Goal: Ask a question: Seek information or help from site administrators or community

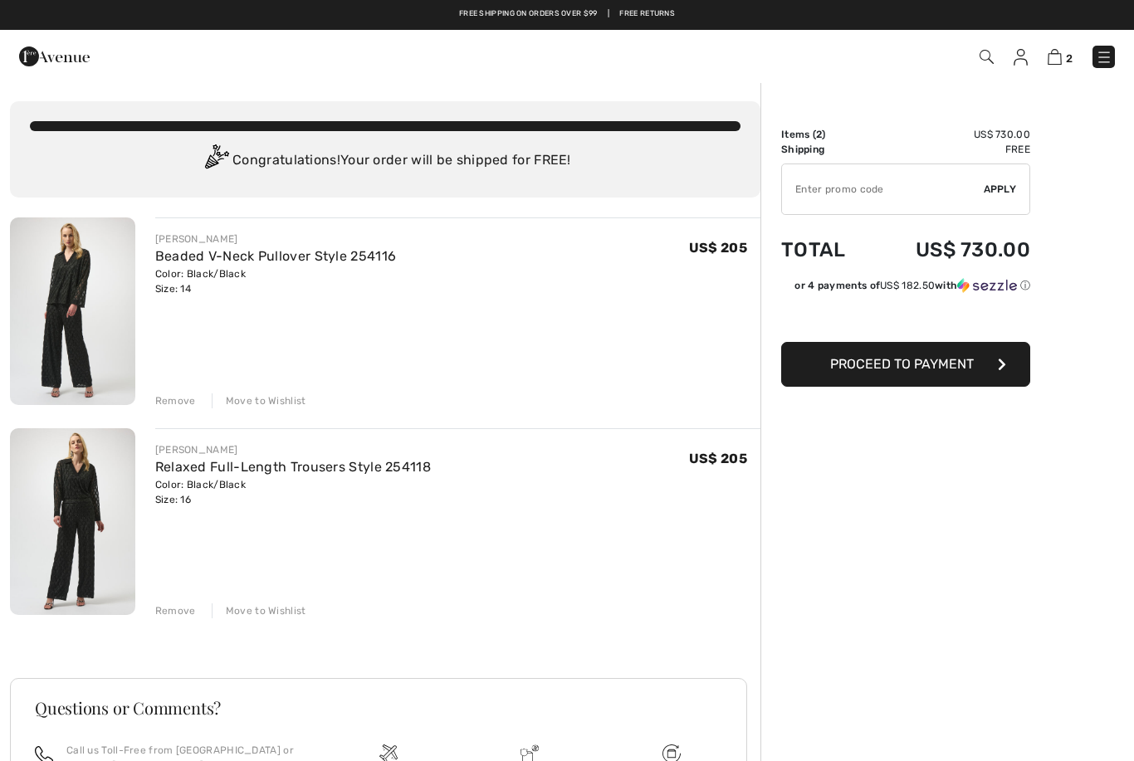
click at [73, 352] on img at bounding box center [72, 311] width 125 height 188
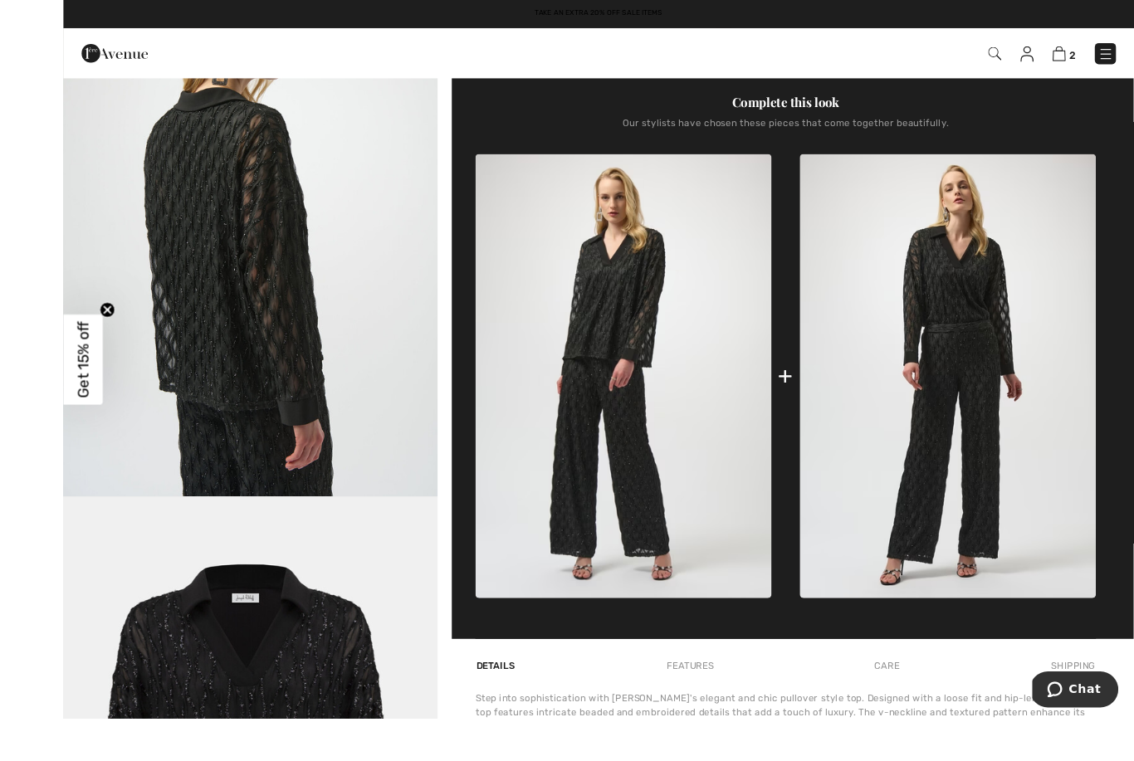
scroll to position [722, 0]
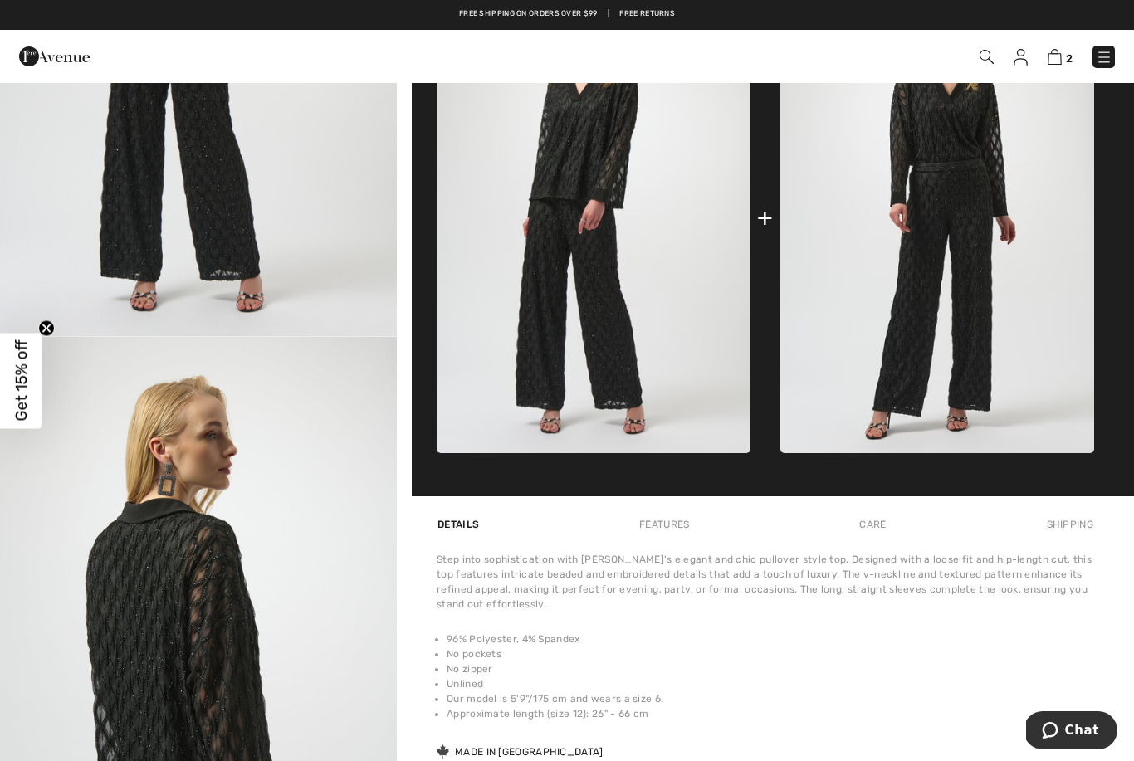
click at [624, 382] on img at bounding box center [593, 218] width 314 height 470
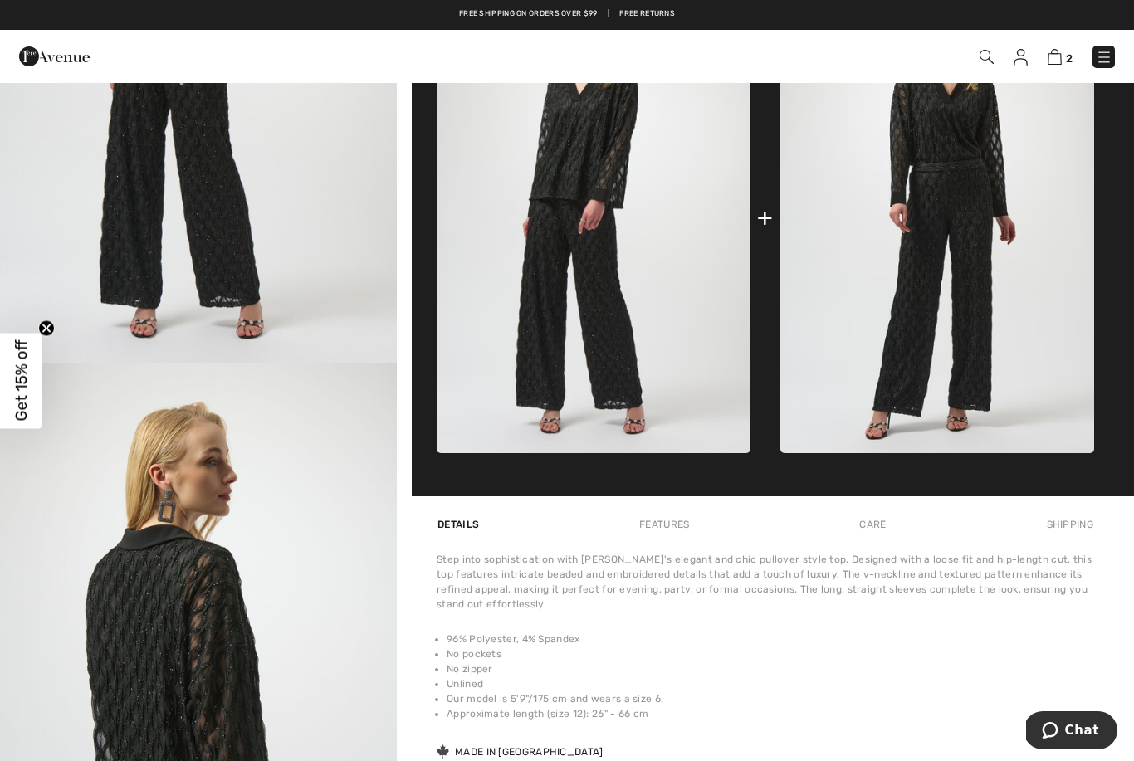
click at [594, 402] on img at bounding box center [593, 218] width 314 height 470
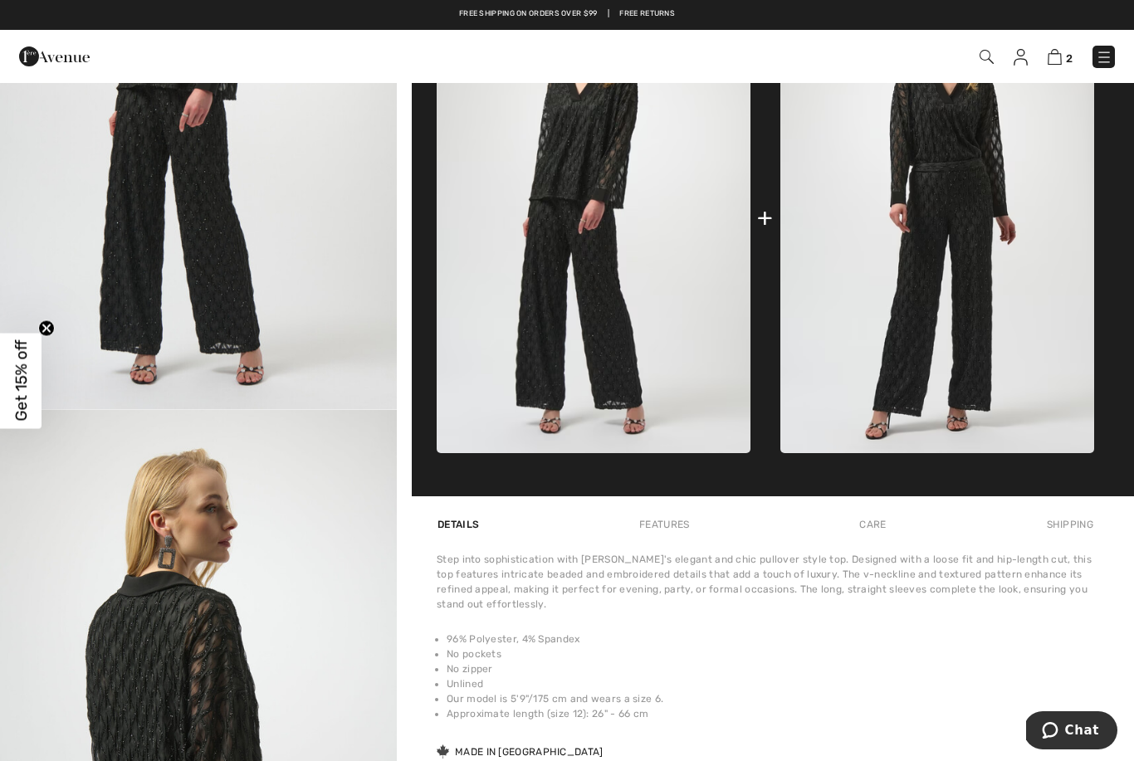
click at [641, 397] on img at bounding box center [593, 218] width 314 height 470
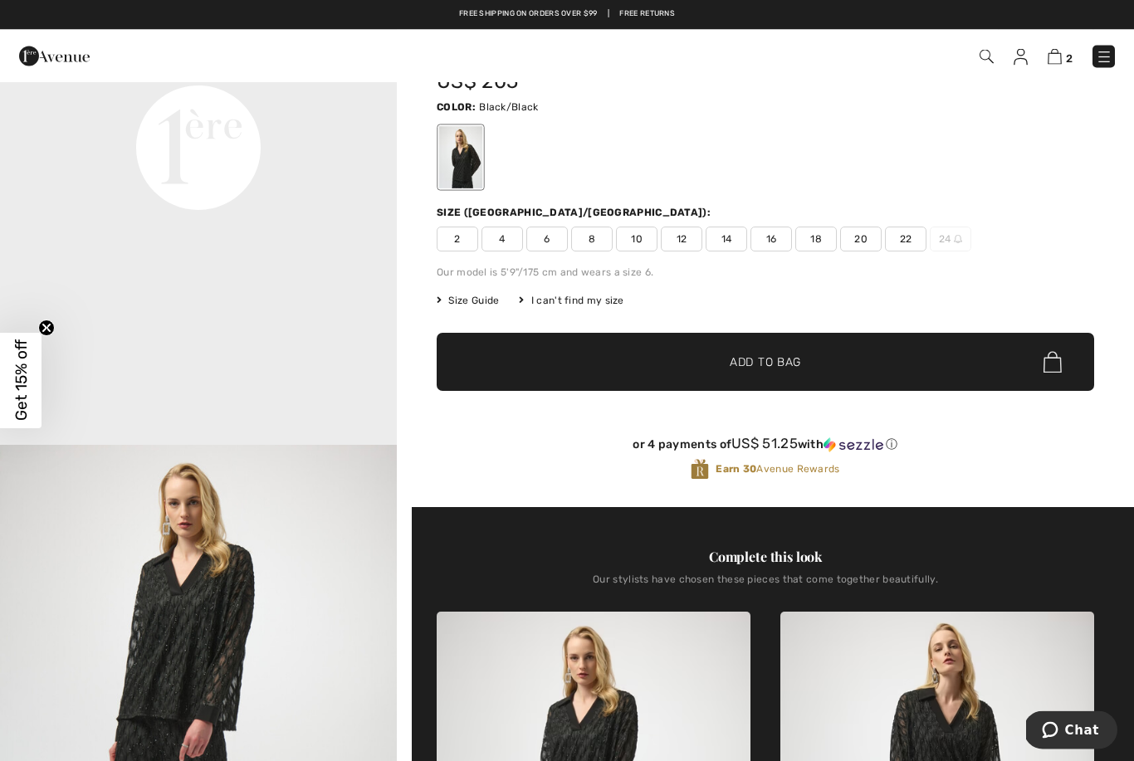
scroll to position [0, 0]
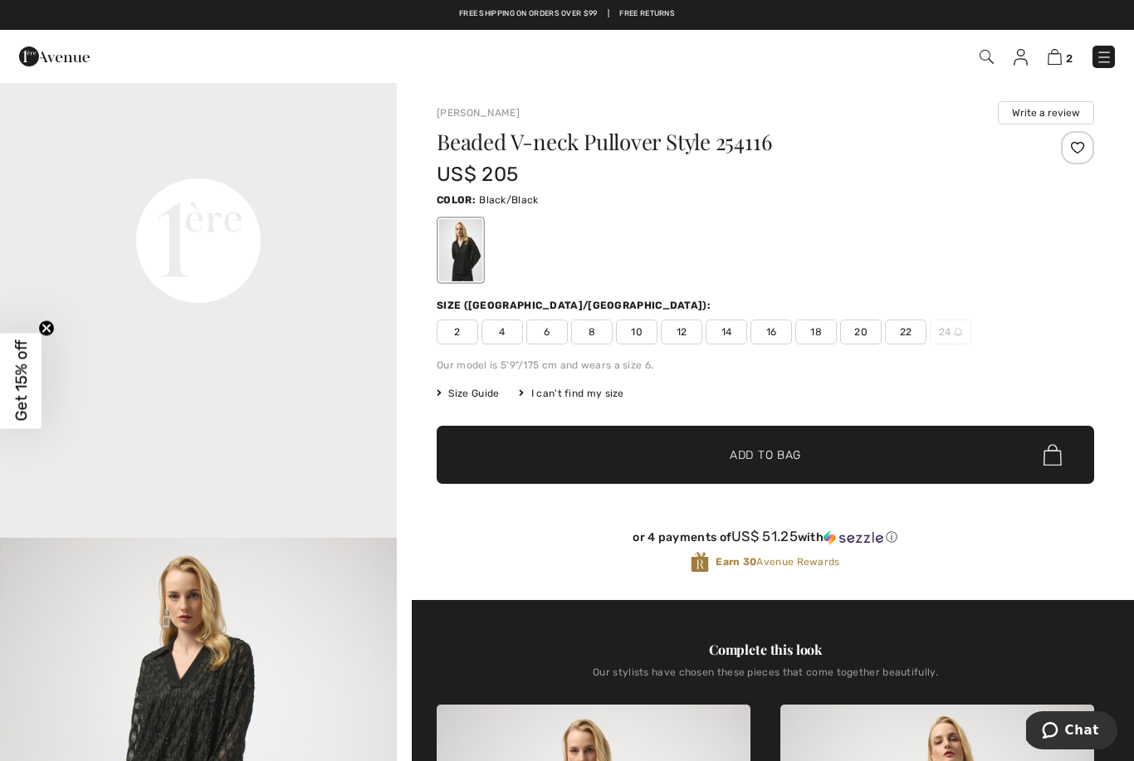
click at [1057, 59] on img at bounding box center [1054, 57] width 14 height 16
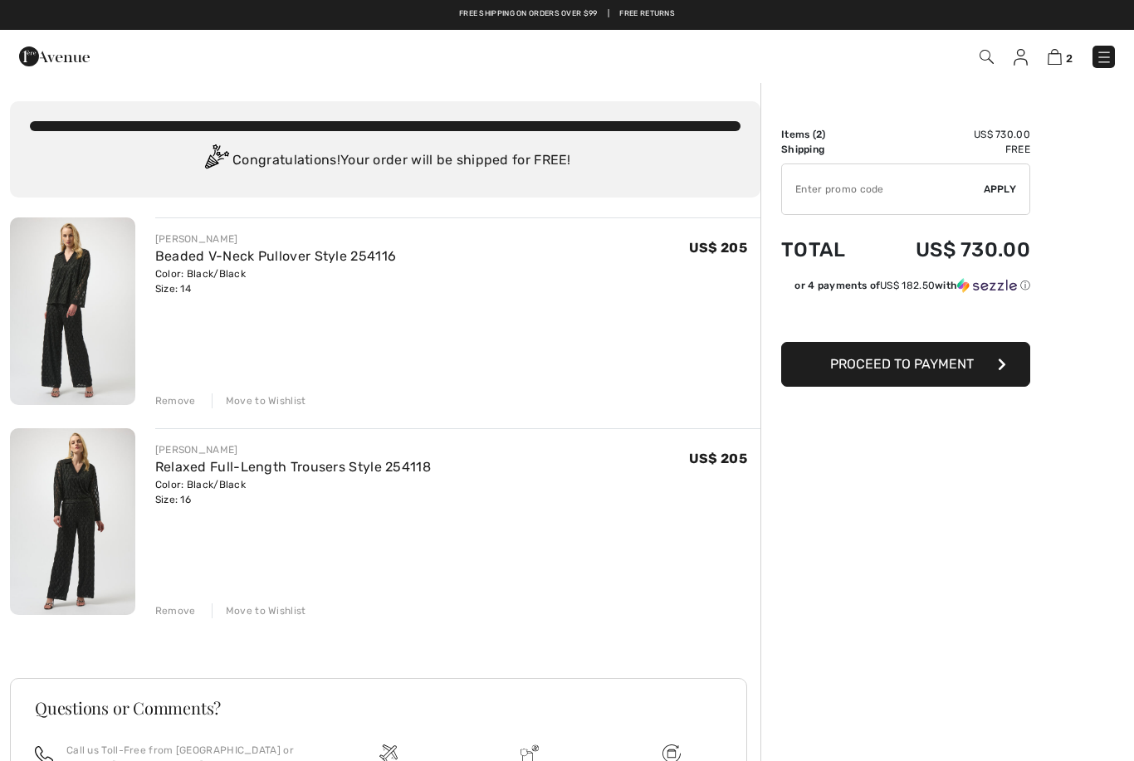
click at [80, 569] on img at bounding box center [72, 522] width 125 height 188
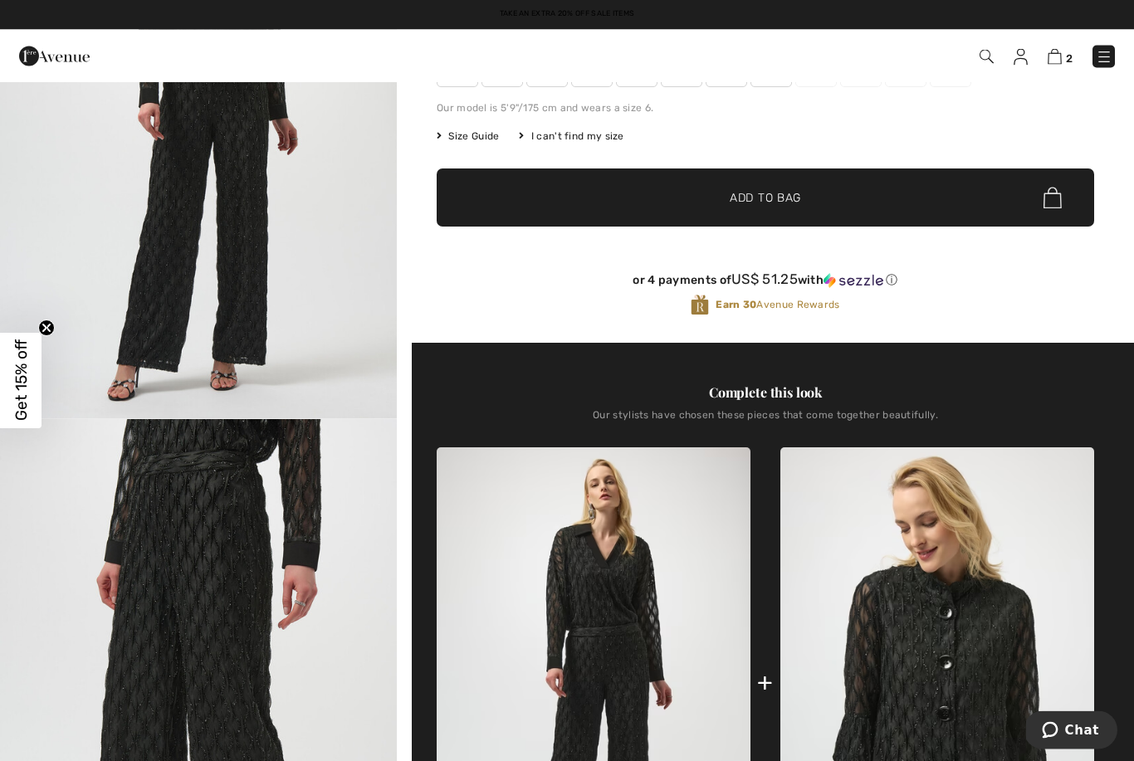
scroll to position [257, 0]
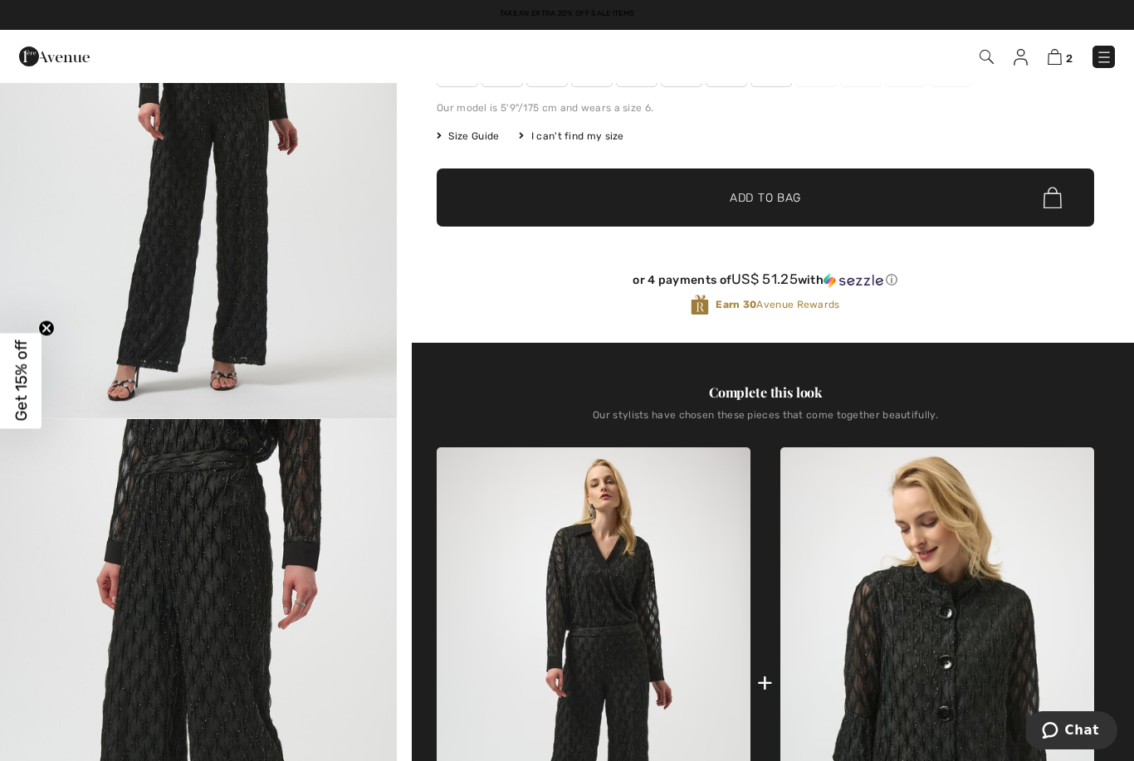
click at [936, 632] on img at bounding box center [937, 682] width 314 height 470
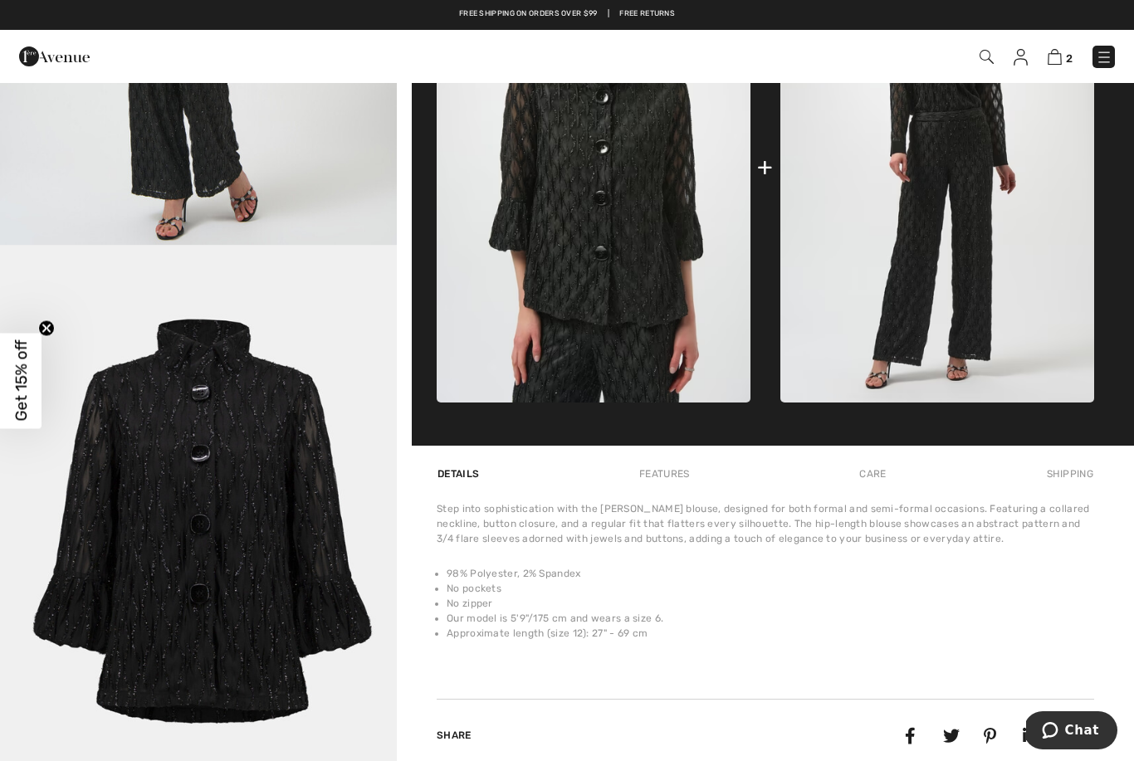
scroll to position [775, 0]
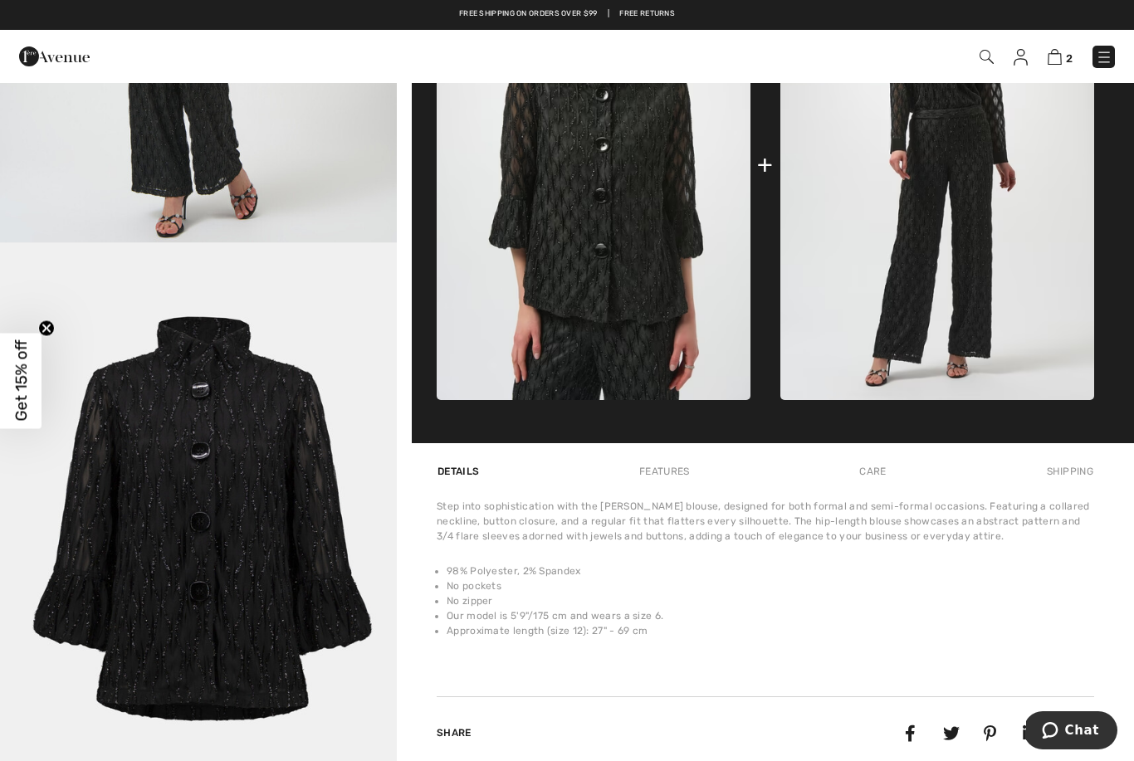
click at [266, 508] on img "5 / 5" at bounding box center [198, 540] width 397 height 595
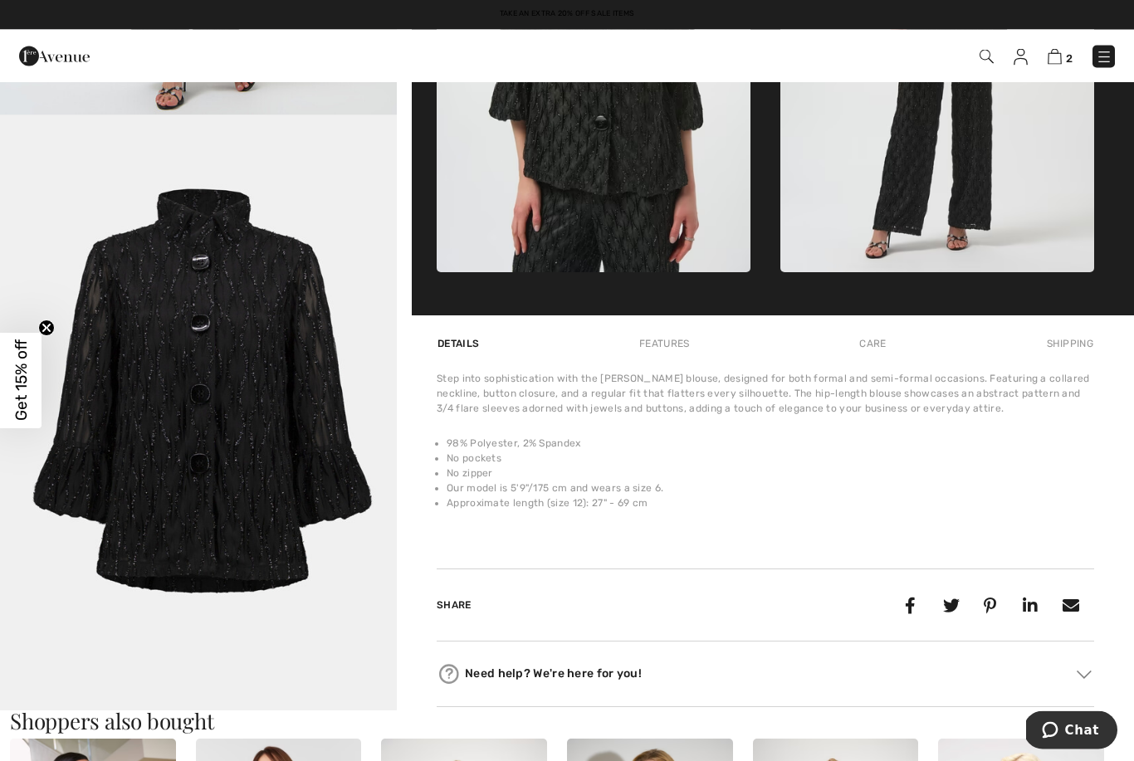
scroll to position [903, 0]
click at [1077, 678] on img at bounding box center [1083, 674] width 15 height 8
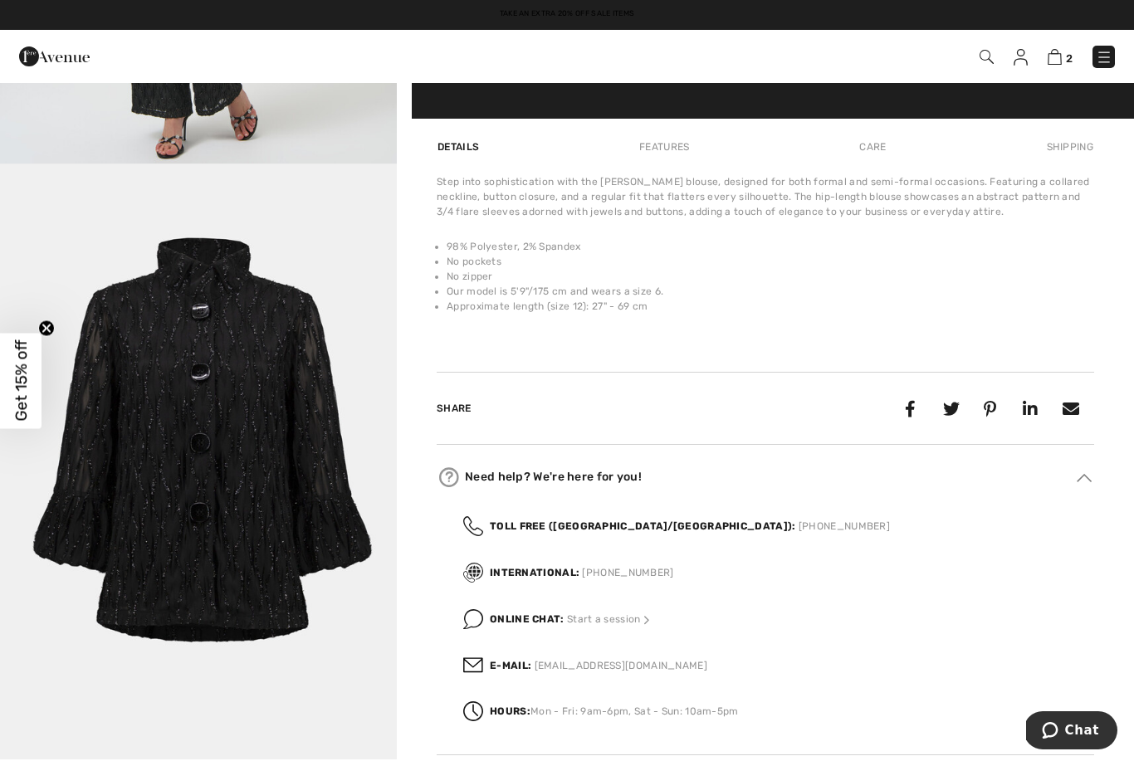
scroll to position [1198, 0]
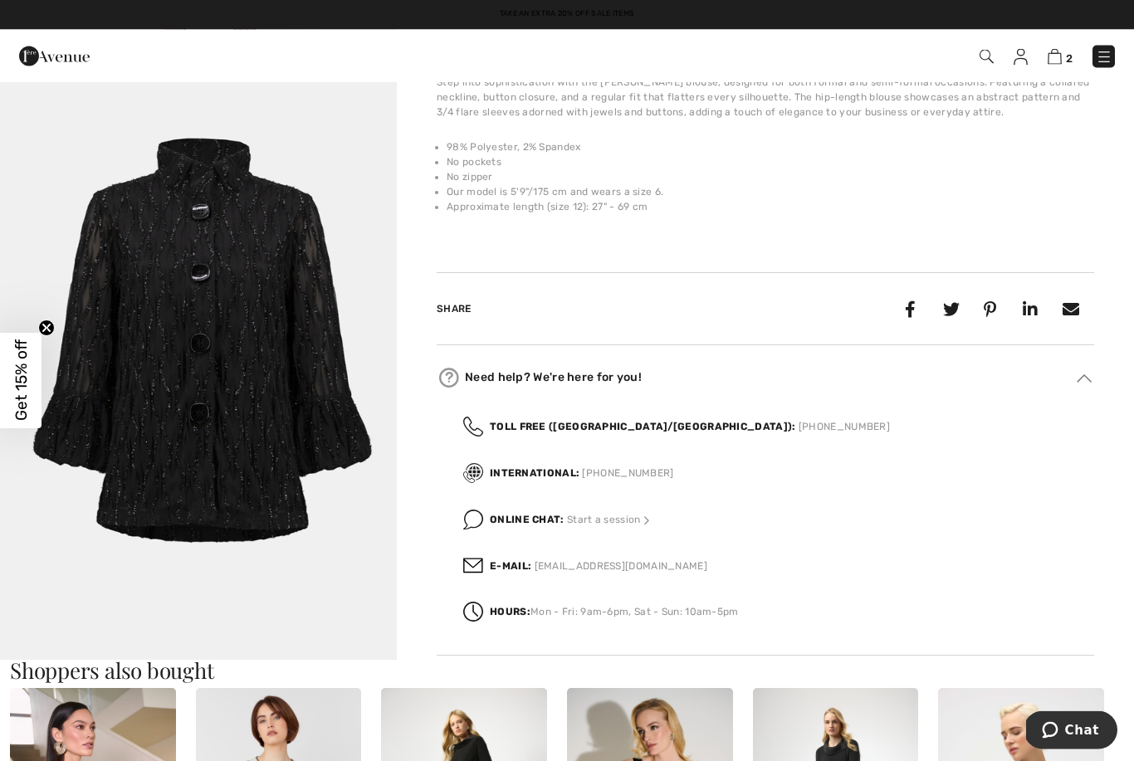
click at [607, 530] on div "Online Chat: Start a session" at bounding box center [778, 520] width 631 height 47
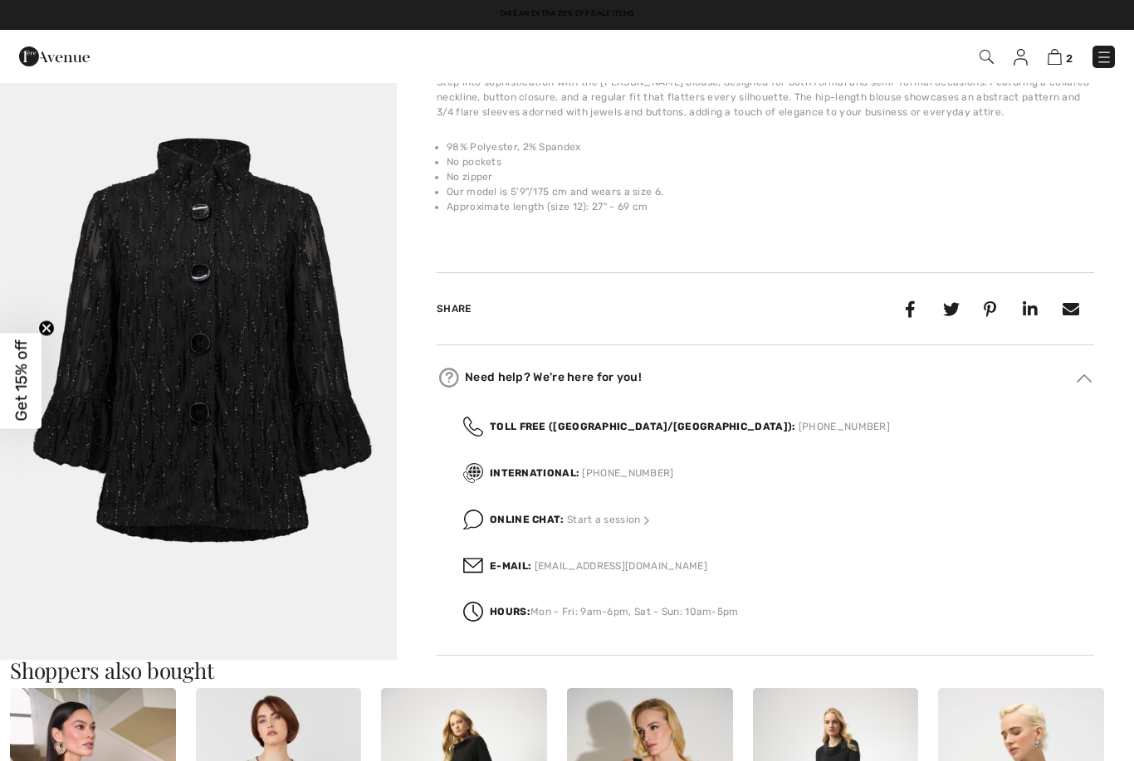
scroll to position [0, 0]
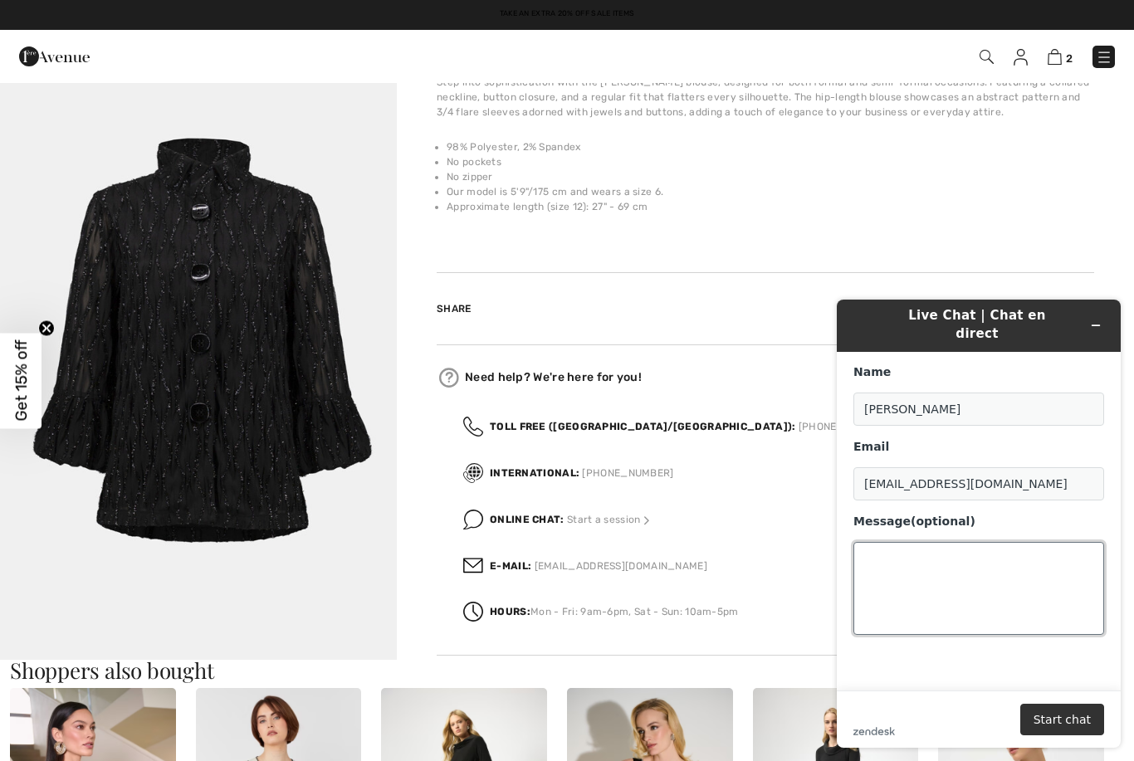
click at [896, 542] on textarea "Message (optional)" at bounding box center [978, 588] width 251 height 93
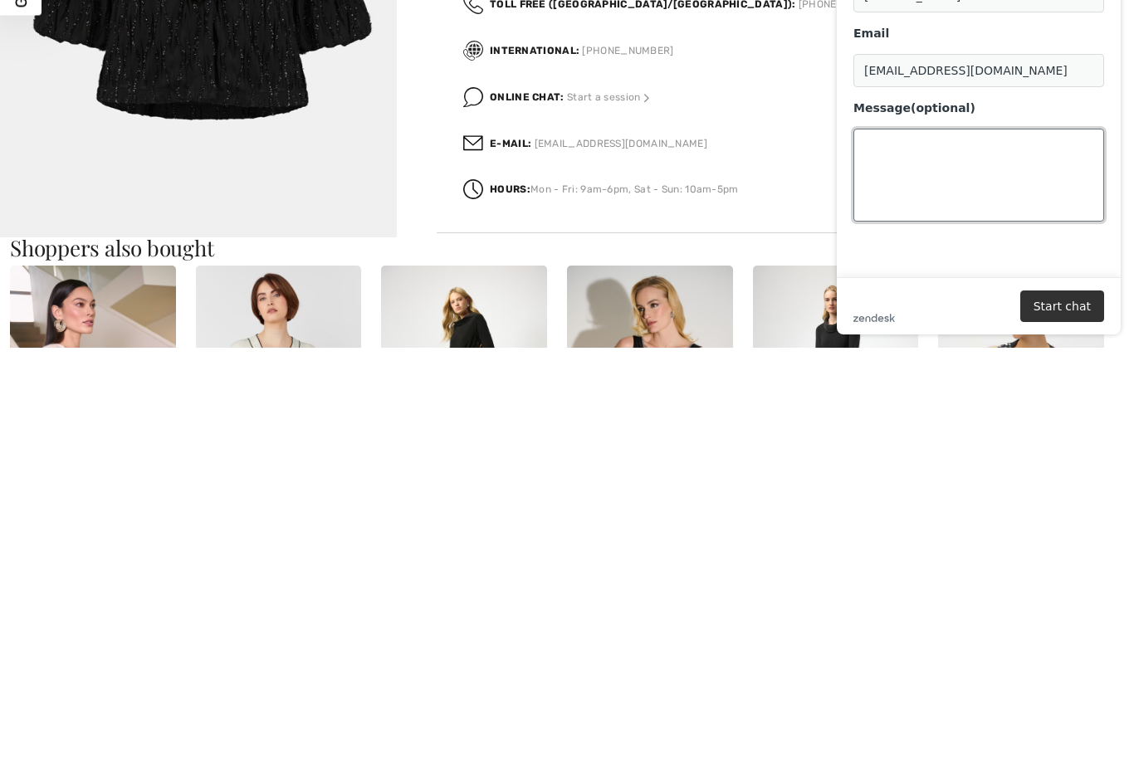
paste textarea "Formal Collared Hip-length Shirt Style 254073"
type textarea "Formal Collared Hip-length Shirt Style 254073 Is this style actually beaded or …"
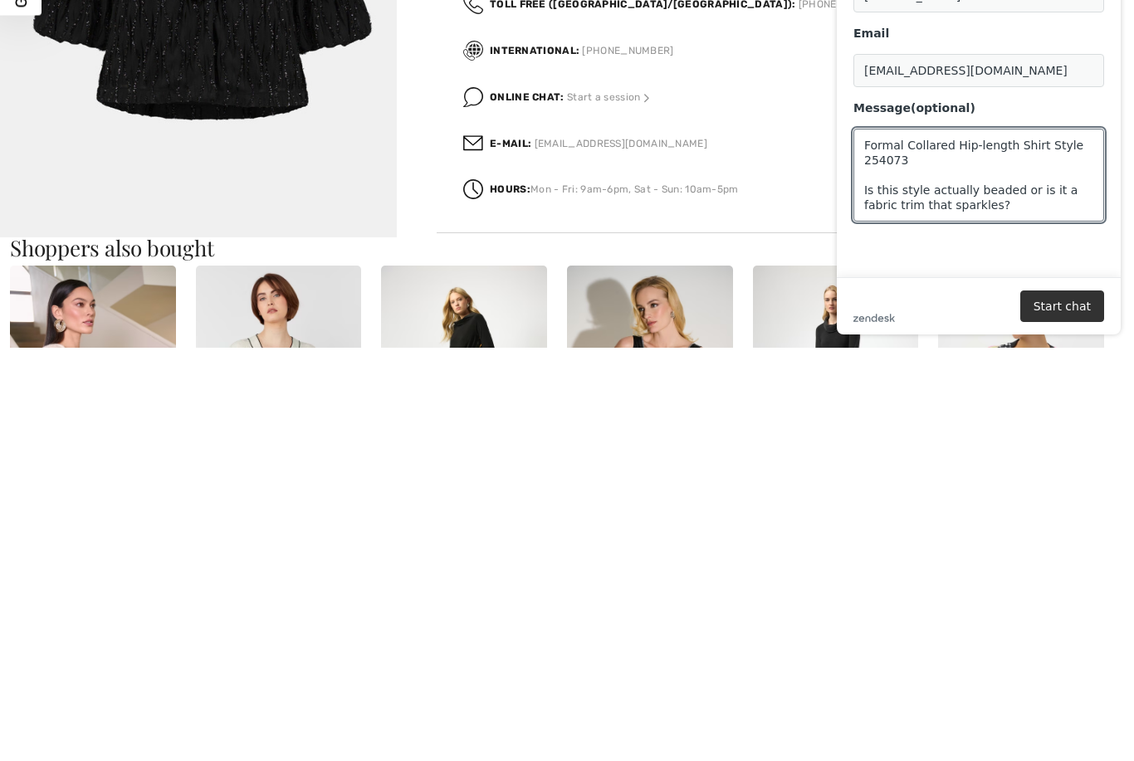
click at [1078, 305] on button "Start chat" at bounding box center [1062, 306] width 84 height 32
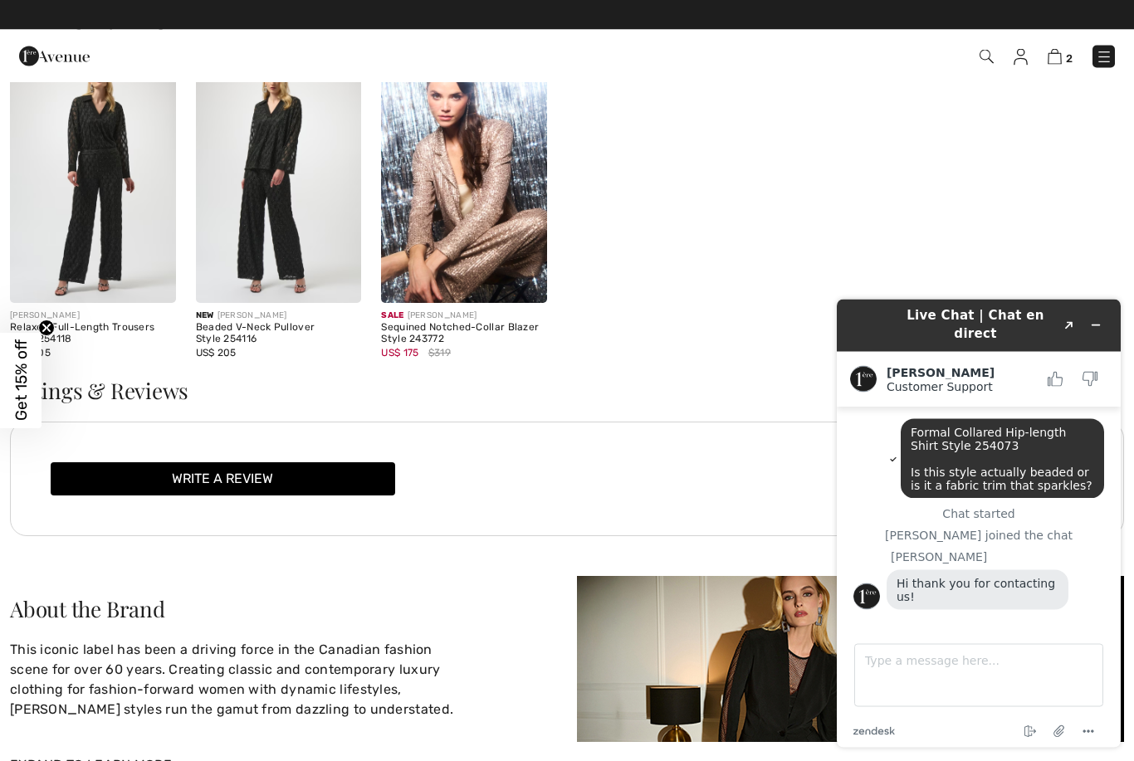
scroll to position [2539, 0]
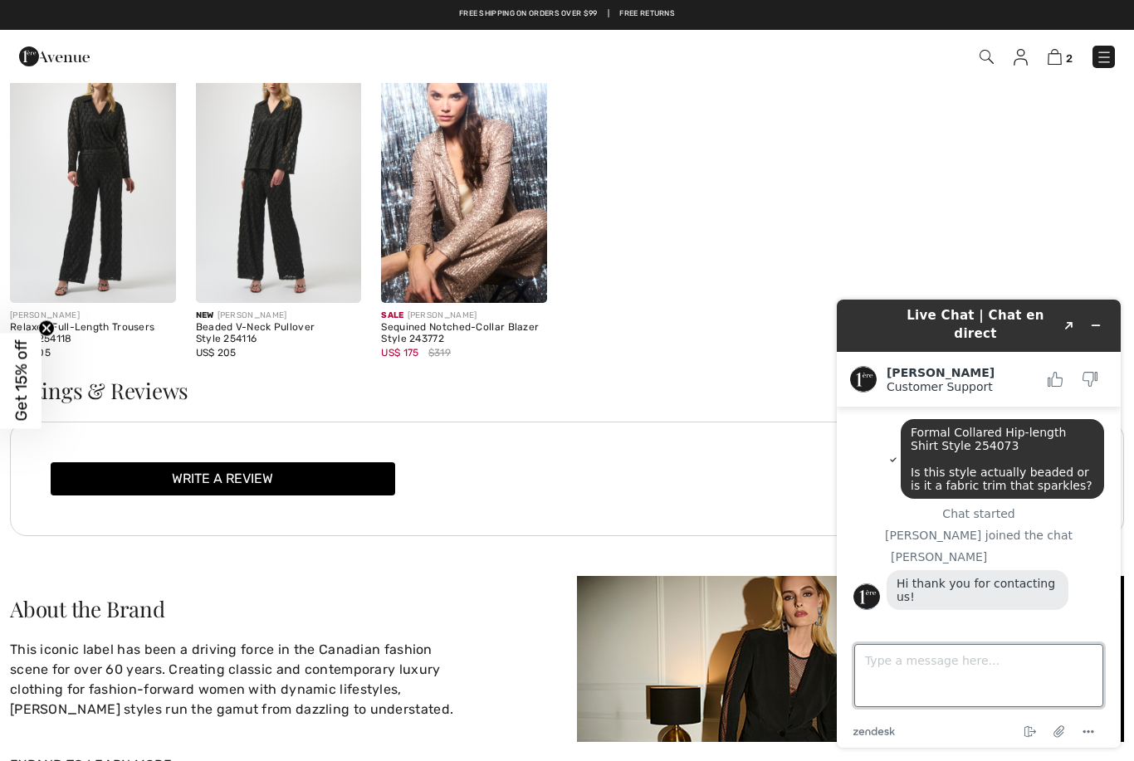
click at [905, 665] on textarea "Type a message here..." at bounding box center [978, 675] width 249 height 63
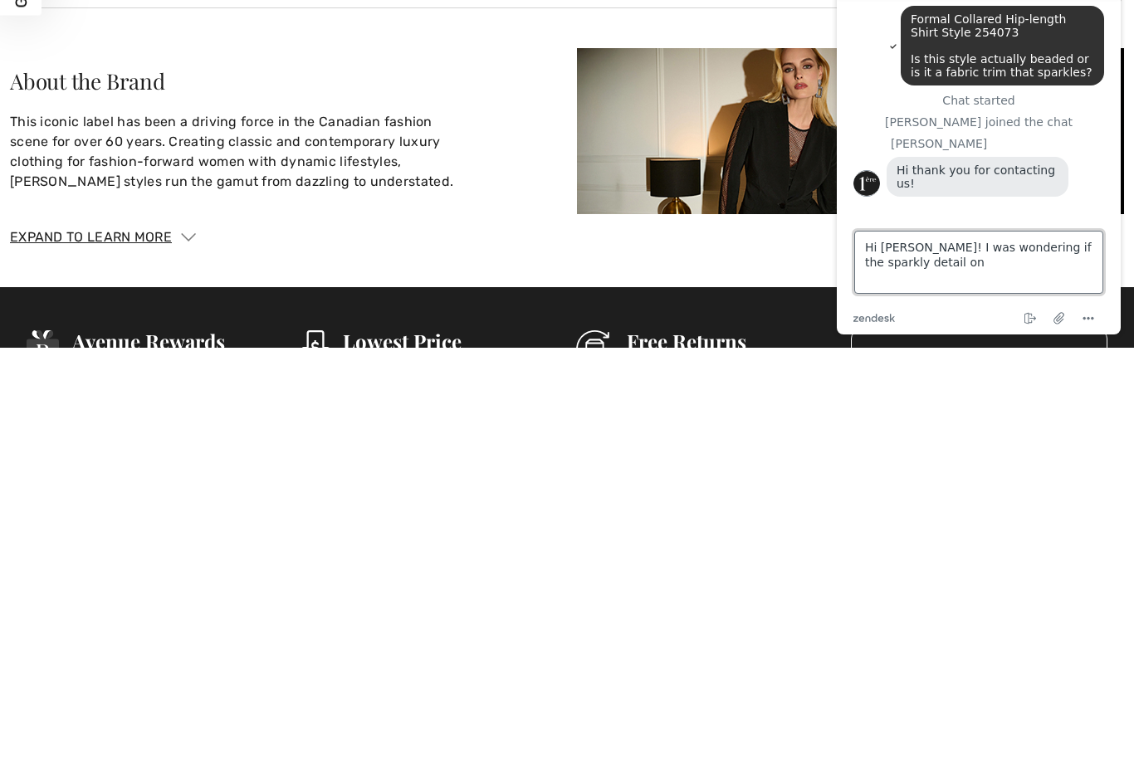
paste textarea "Formal Collared Hip-length Shirt Style 254073"
type textarea "Hi [PERSON_NAME]! I was wondering if the sparkly detail on Formal Collared Hip-…"
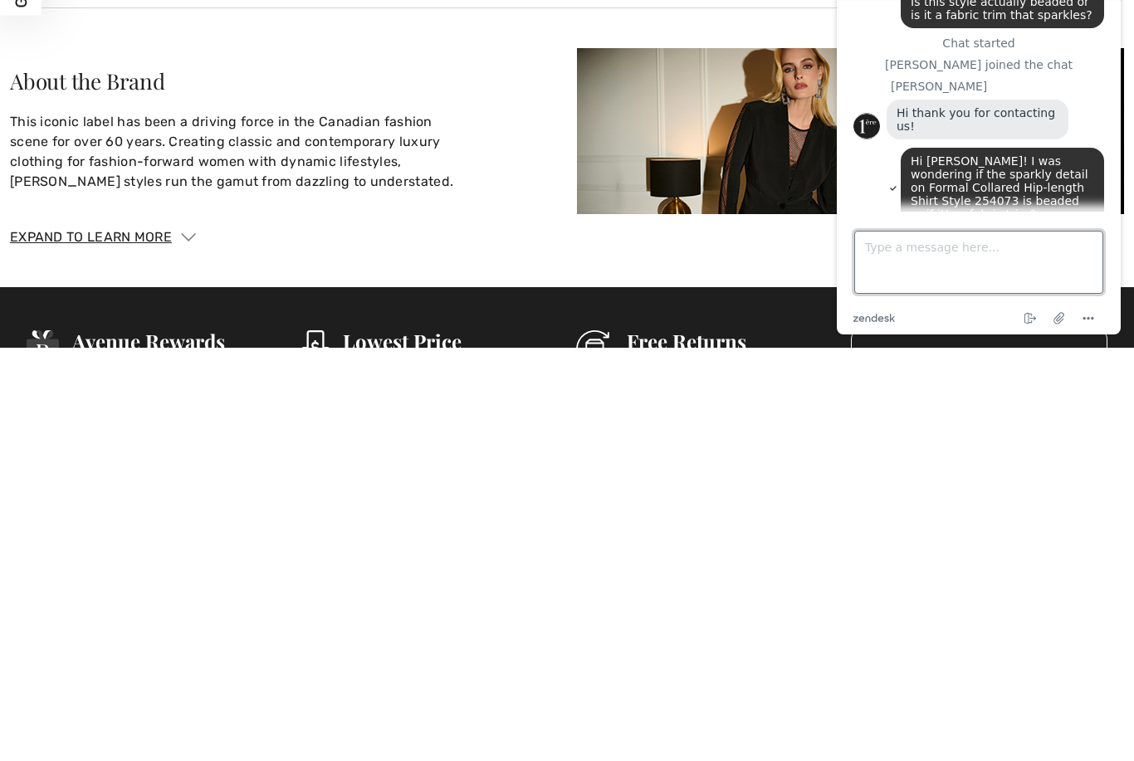
scroll to position [129, 0]
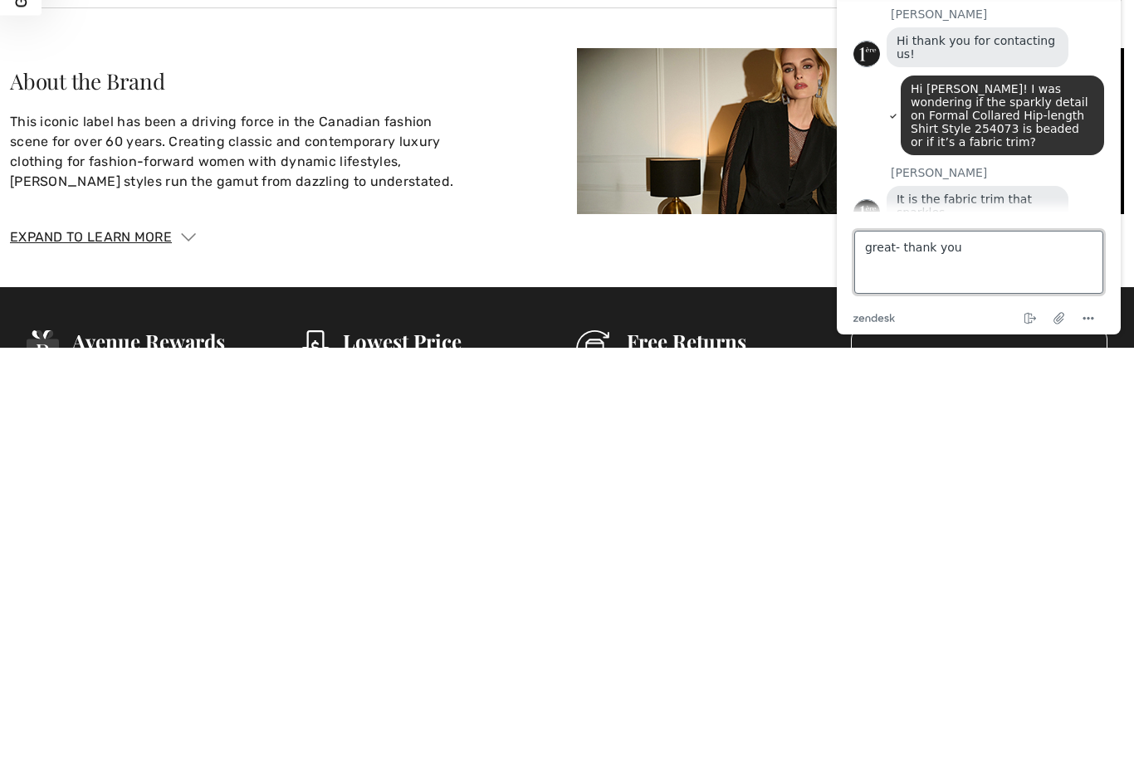
type textarea "great- thank you!"
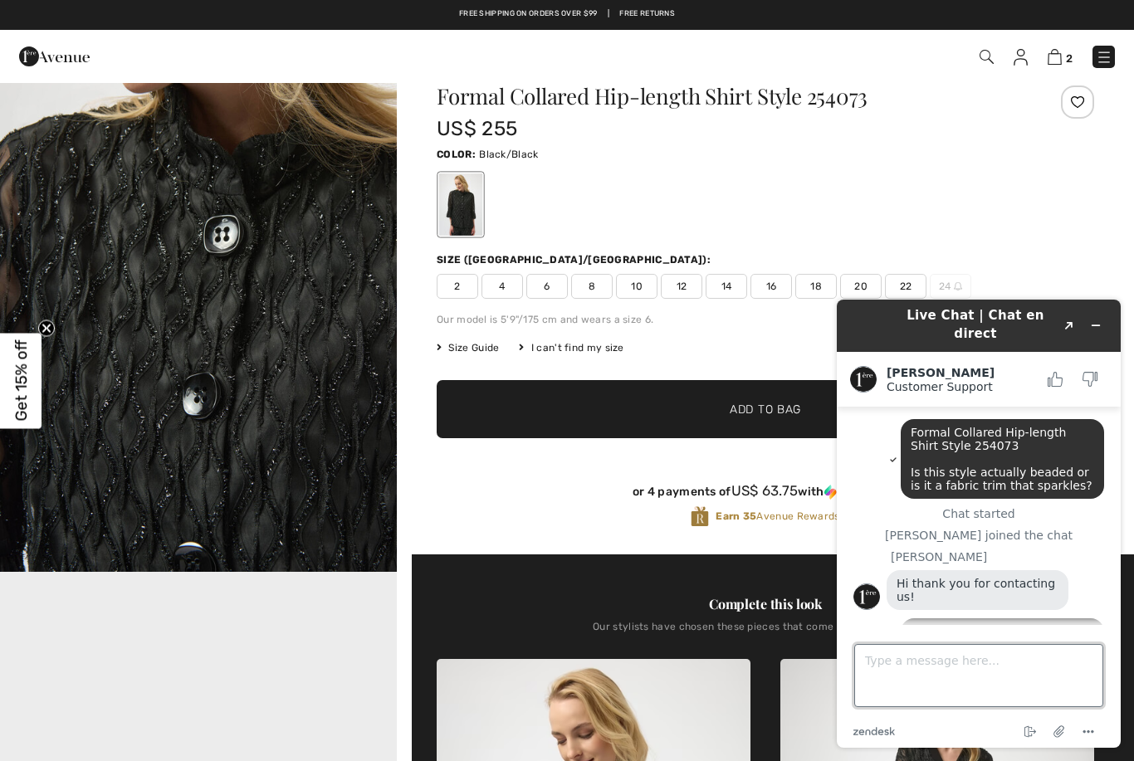
scroll to position [0, 0]
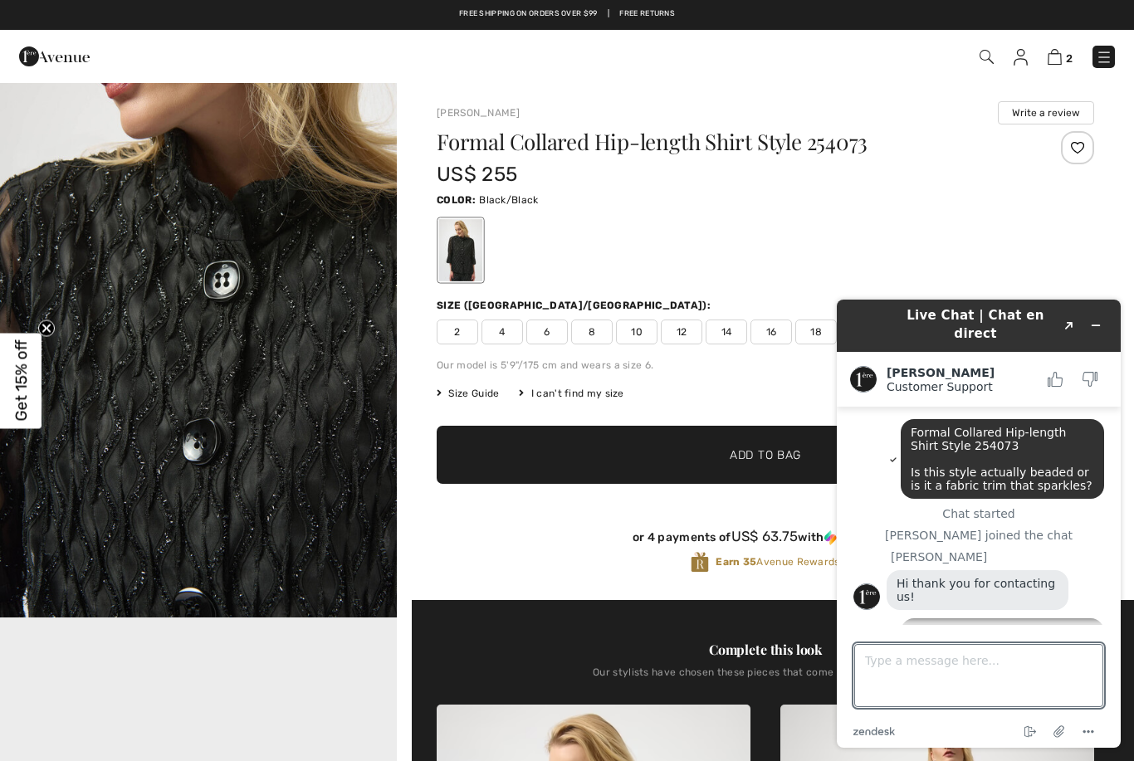
click at [1055, 59] on img at bounding box center [1054, 57] width 14 height 16
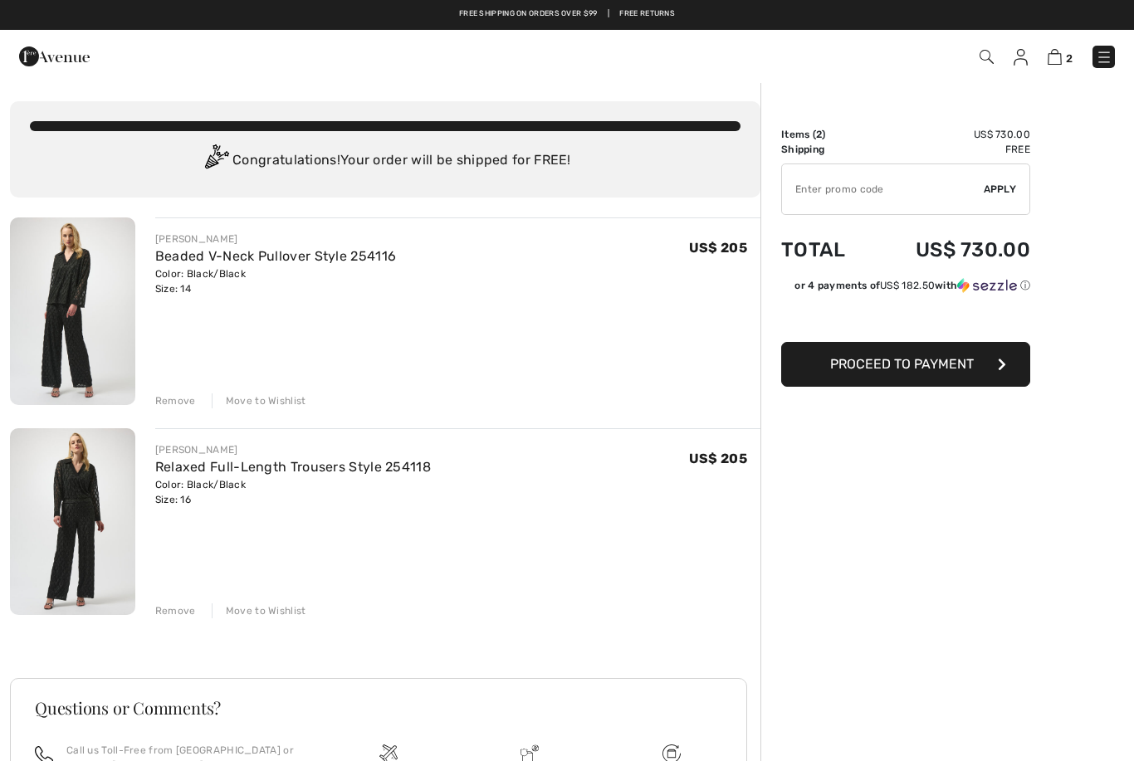
click at [70, 332] on img at bounding box center [72, 311] width 125 height 188
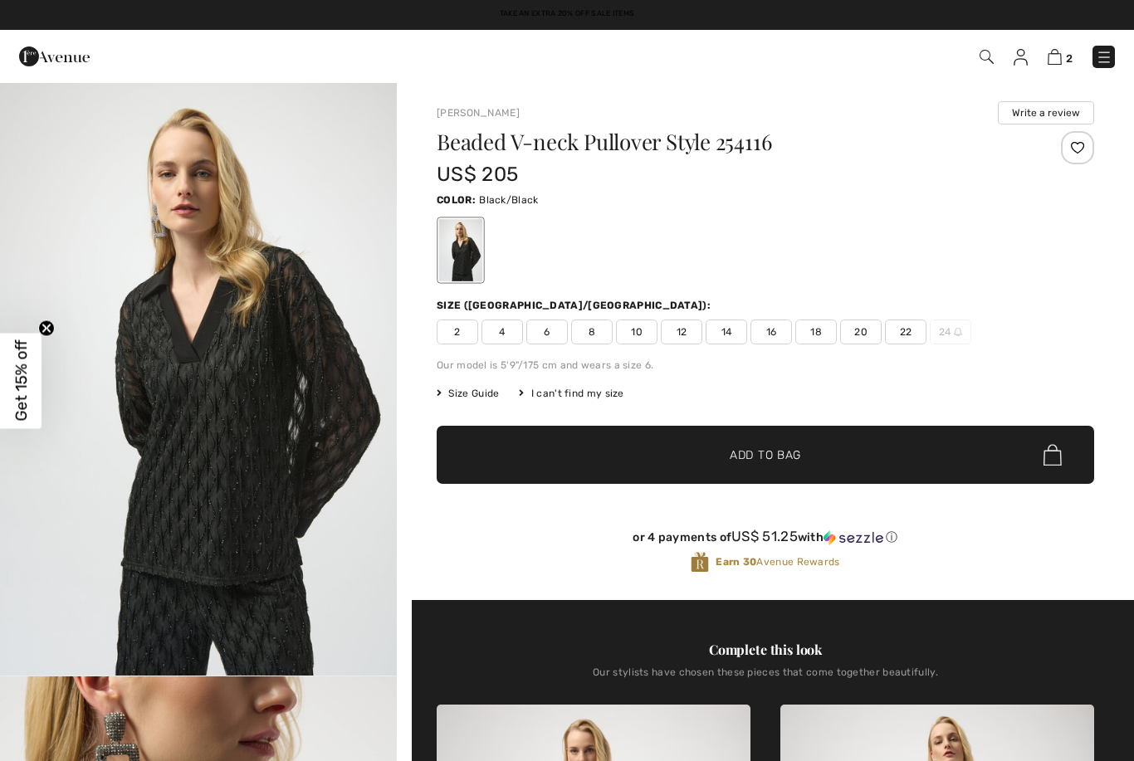
scroll to position [168, 0]
